Goal: Task Accomplishment & Management: Manage account settings

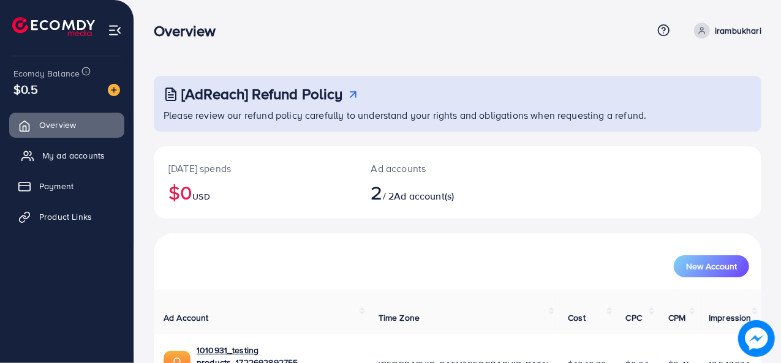
click at [67, 149] on span "My ad accounts" at bounding box center [73, 155] width 62 height 12
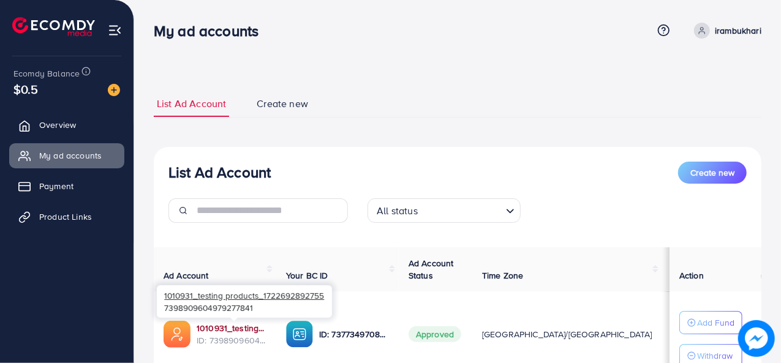
click at [240, 327] on link "1010931_testing products_1722692892755" at bounding box center [232, 328] width 70 height 12
click at [237, 324] on link "1010931_testing products_1722692892755" at bounding box center [232, 328] width 70 height 12
click at [240, 328] on link "1010931_testing products_1722692892755" at bounding box center [232, 328] width 70 height 12
